Goal: Task Accomplishment & Management: Manage account settings

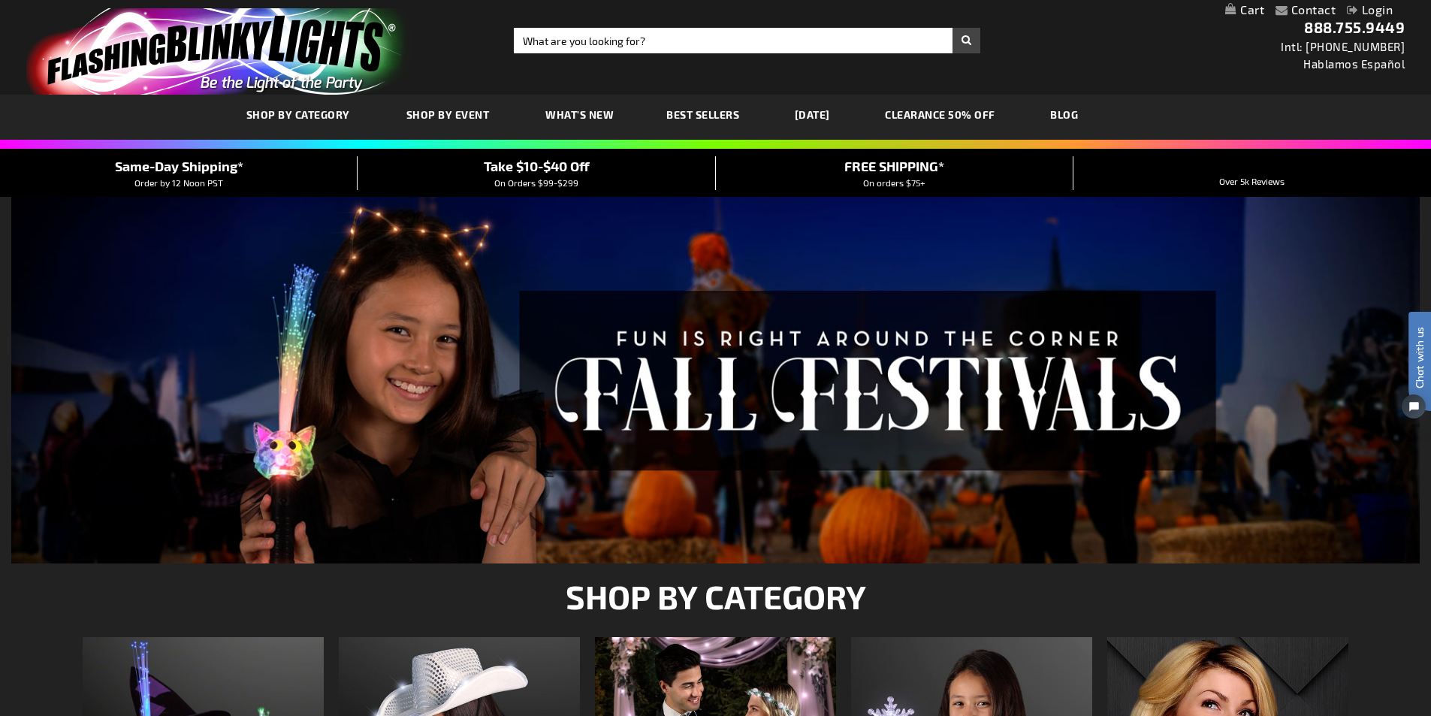
click at [1370, 7] on link "Login" at bounding box center [1370, 9] width 46 height 14
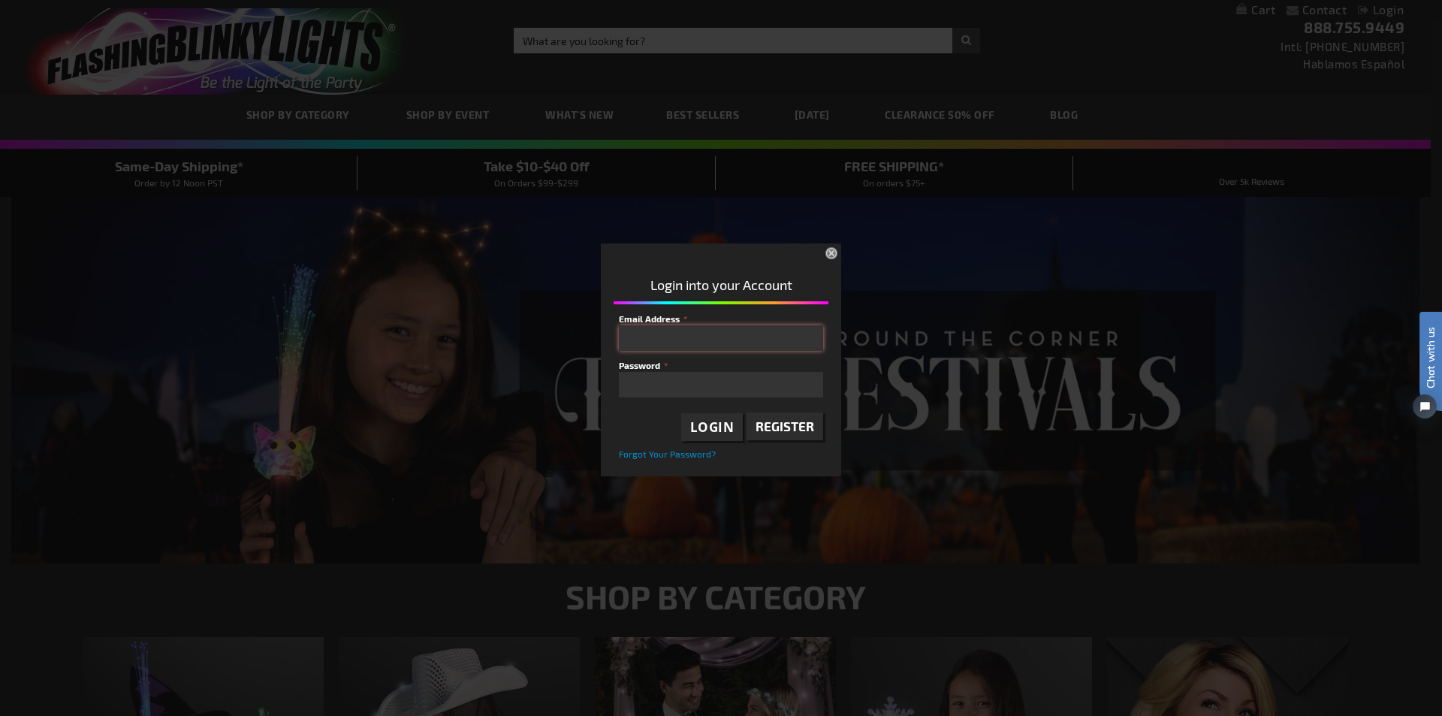
click at [675, 329] on input "Email Address" at bounding box center [721, 338] width 204 height 26
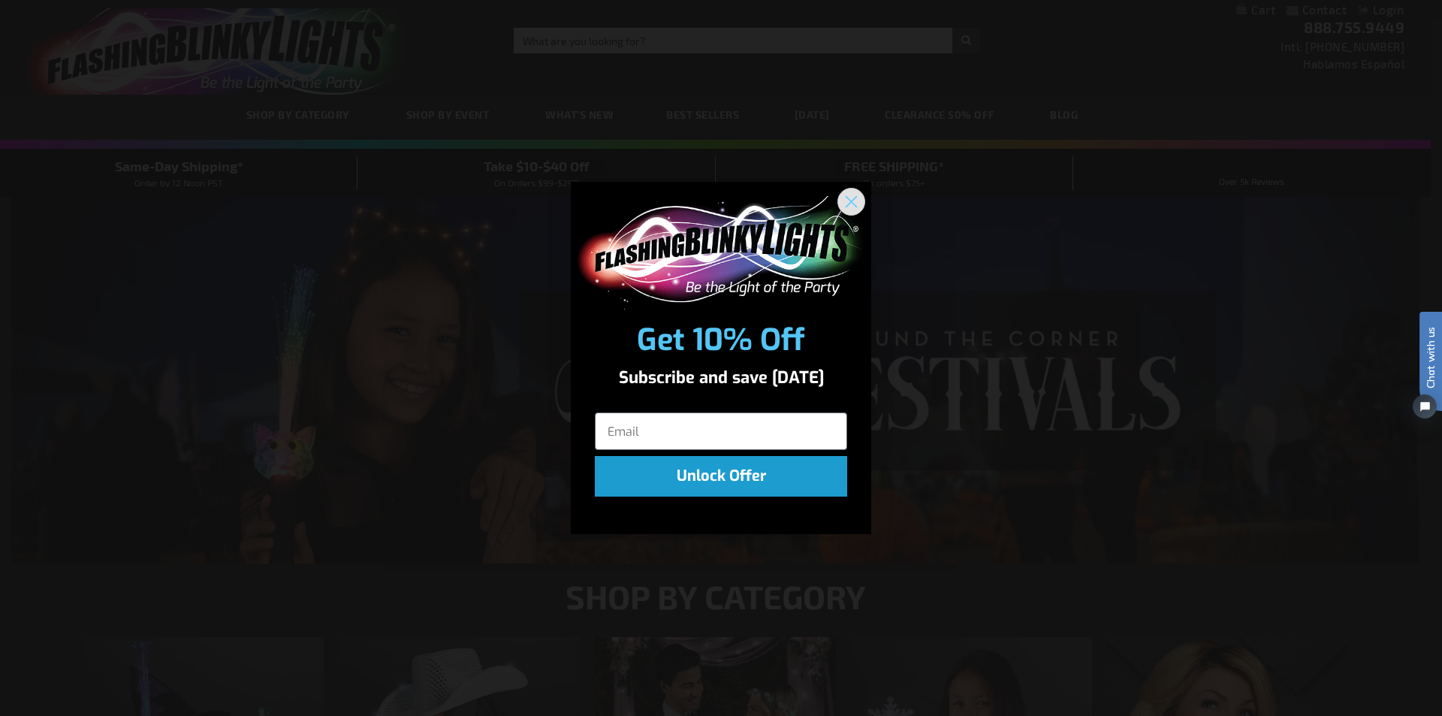
click at [856, 197] on icon "Close dialog" at bounding box center [852, 202] width 11 height 11
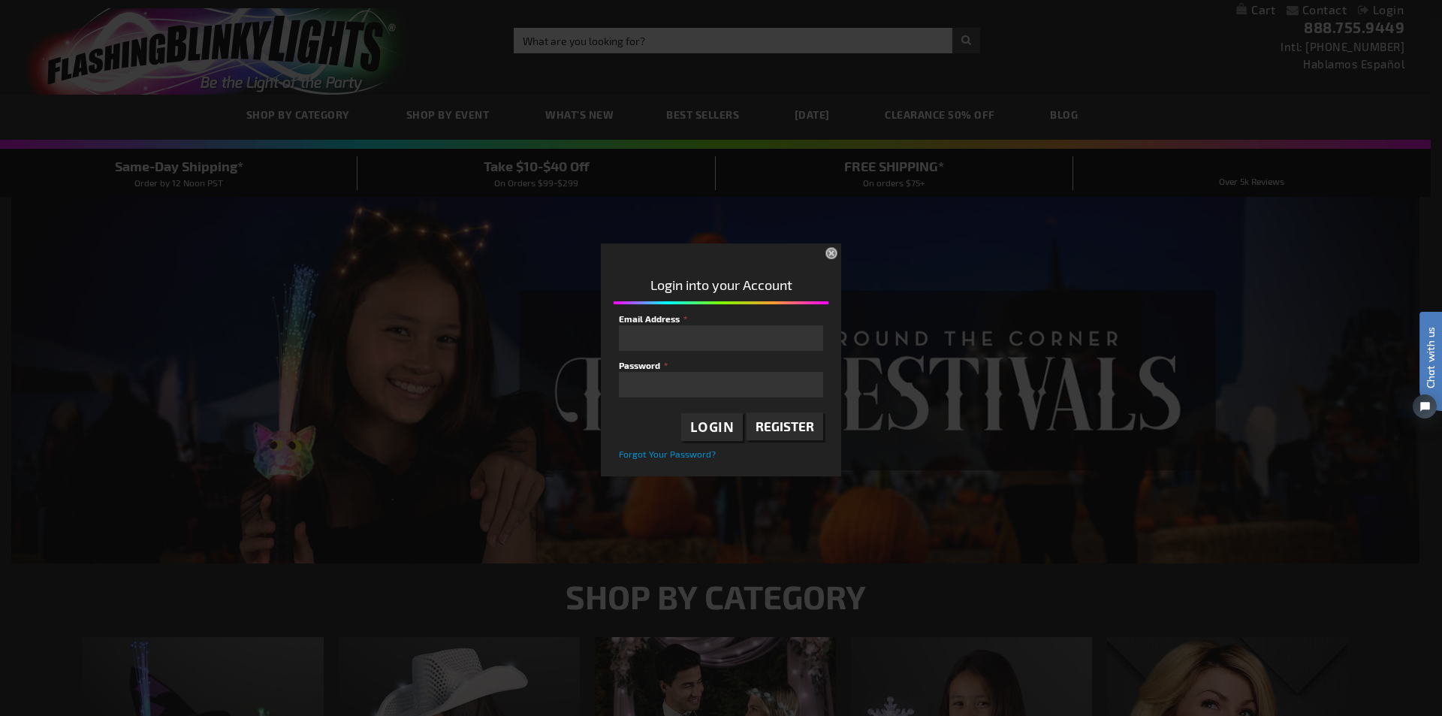
click at [714, 352] on fieldset "Email Address Password Login Register Forgot Your Password?" at bounding box center [721, 386] width 204 height 149
click at [709, 344] on input "Email Address" at bounding box center [721, 338] width 204 height 26
type input "[EMAIL_ADDRESS][DOMAIN_NAME]"
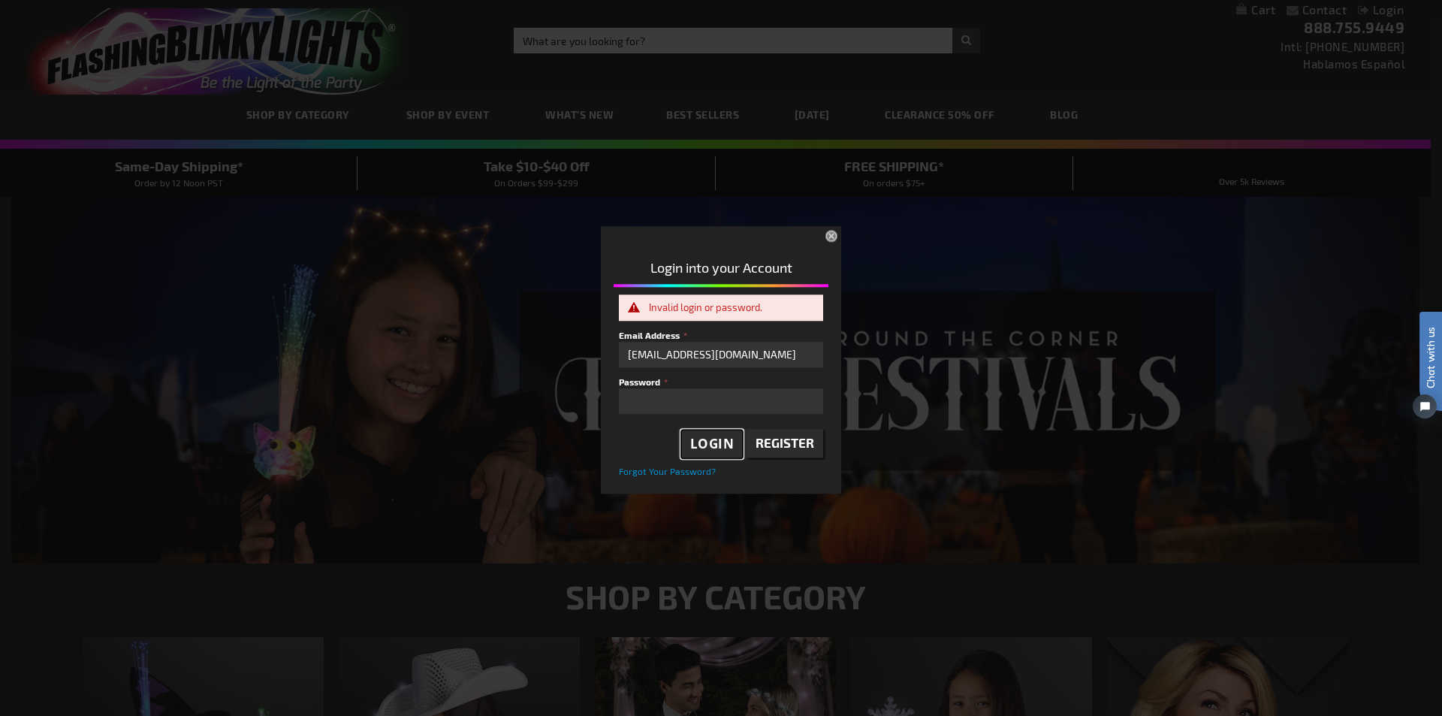
click at [696, 439] on span "Login" at bounding box center [712, 444] width 44 height 17
click at [573, 412] on div "Please complete your information below to login. Please complete your informati…" at bounding box center [721, 357] width 1430 height 271
